Goal: Check status: Check status

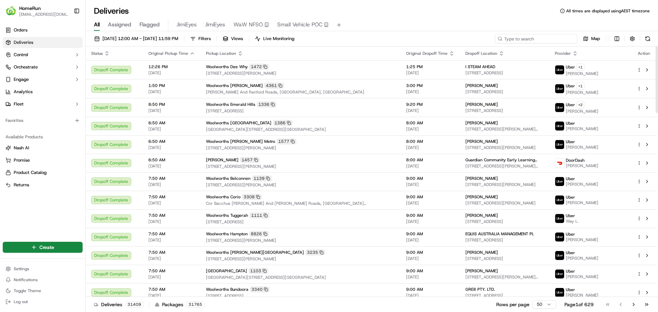
click at [534, 40] on input at bounding box center [536, 39] width 82 height 10
paste input "269863369"
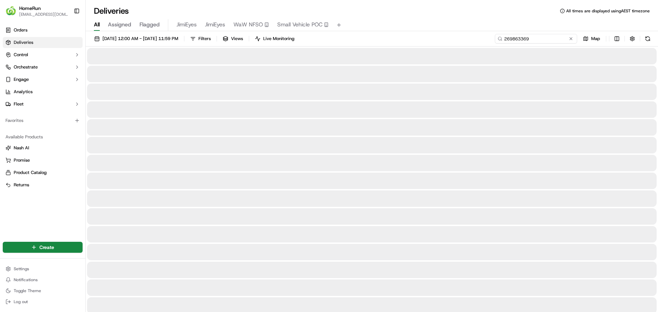
type input "269863369"
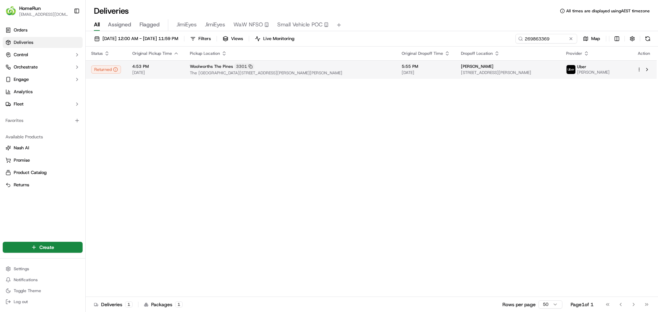
click at [390, 67] on div "Woolworths The Pines 3301" at bounding box center [290, 66] width 201 height 6
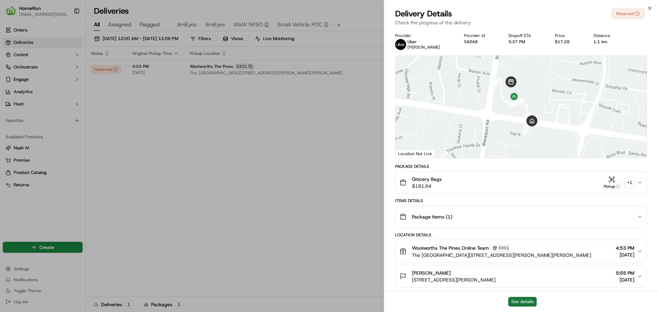
click at [525, 302] on button "See details" at bounding box center [522, 302] width 28 height 10
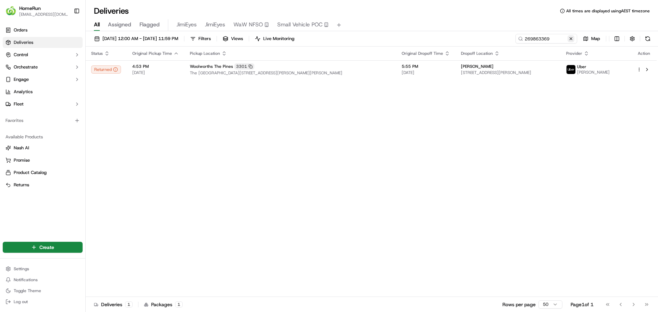
click at [569, 40] on button at bounding box center [570, 38] width 7 height 7
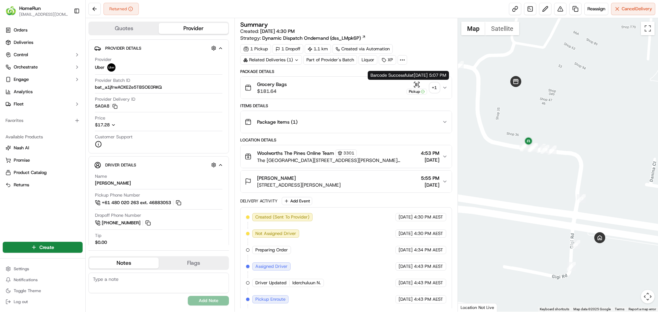
click at [433, 86] on div "+ 1" at bounding box center [434, 88] width 10 height 10
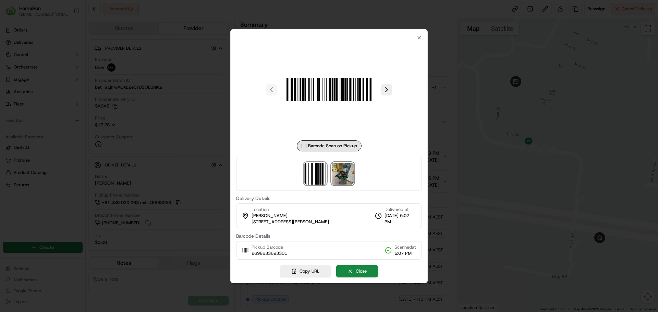
click at [340, 173] on img at bounding box center [342, 174] width 22 height 22
